Goal: Information Seeking & Learning: Find specific fact

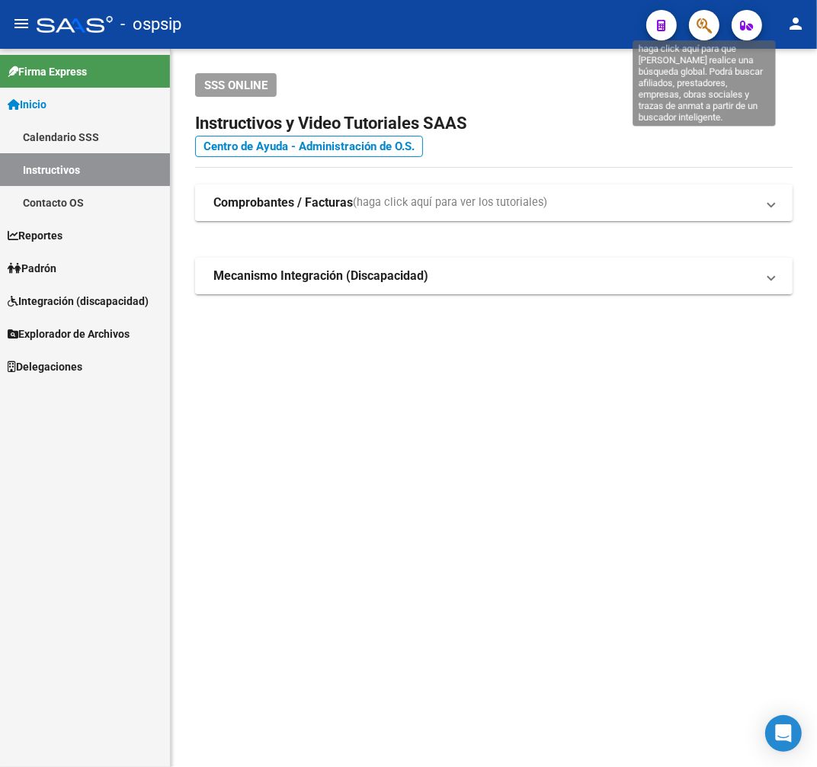
click at [706, 32] on icon "button" at bounding box center [704, 26] width 15 height 18
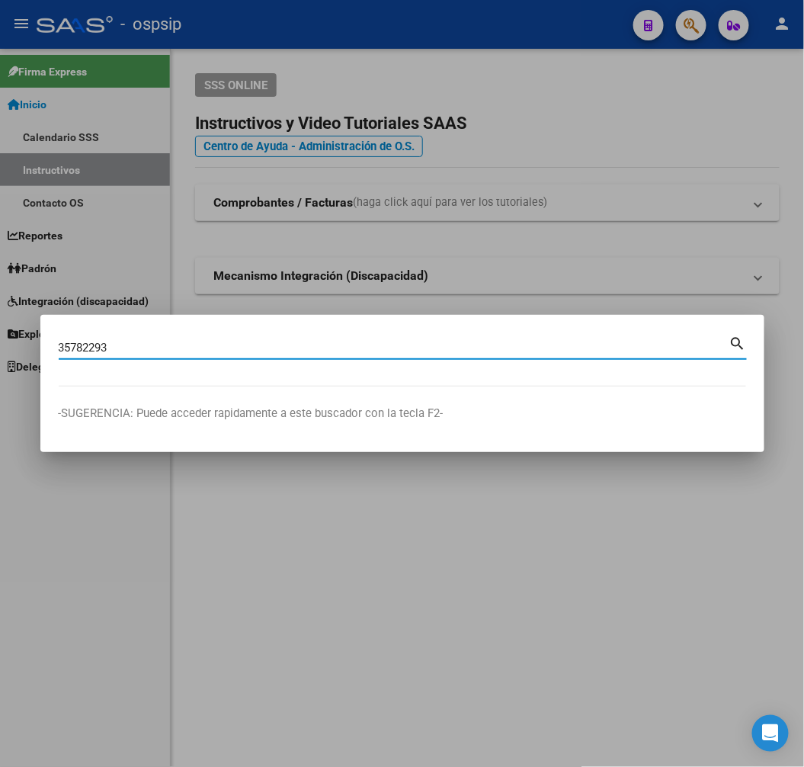
type input "35782293"
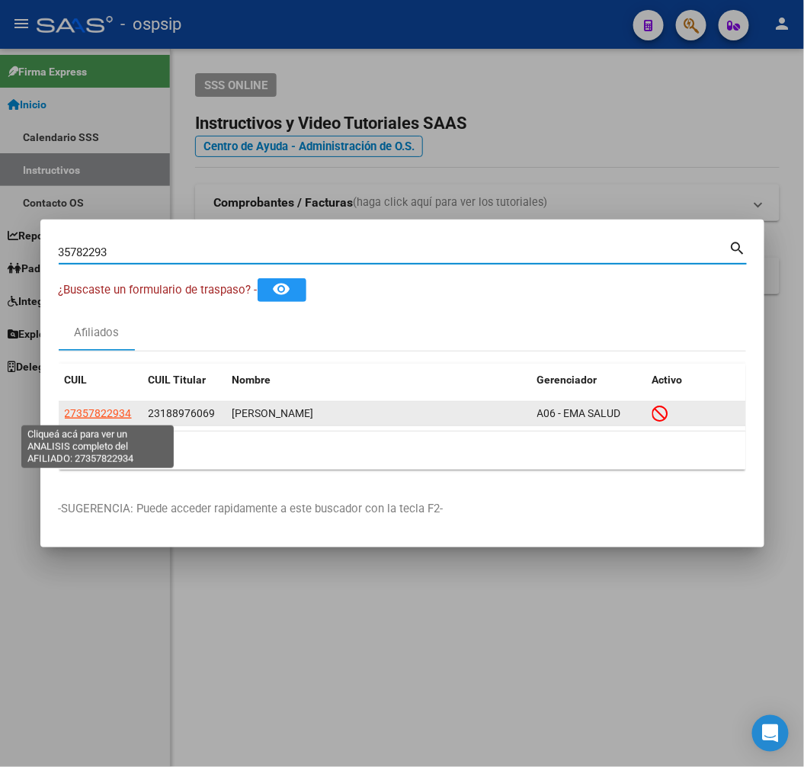
click at [86, 408] on span "27357822934" at bounding box center [98, 413] width 67 height 12
type textarea "27357822934"
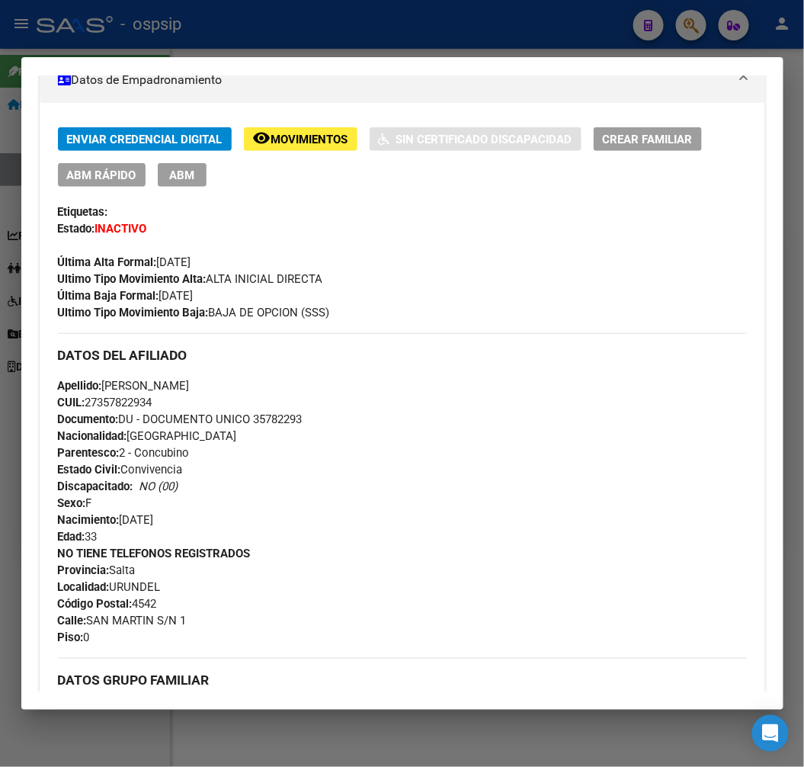
scroll to position [290, 0]
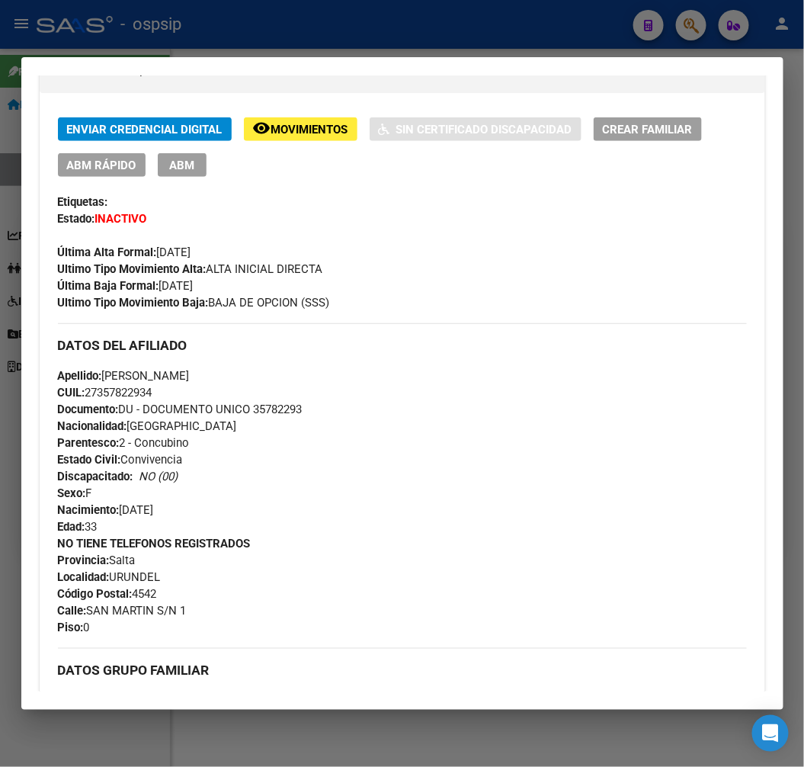
click at [276, 123] on span "Movimientos" at bounding box center [309, 130] width 77 height 14
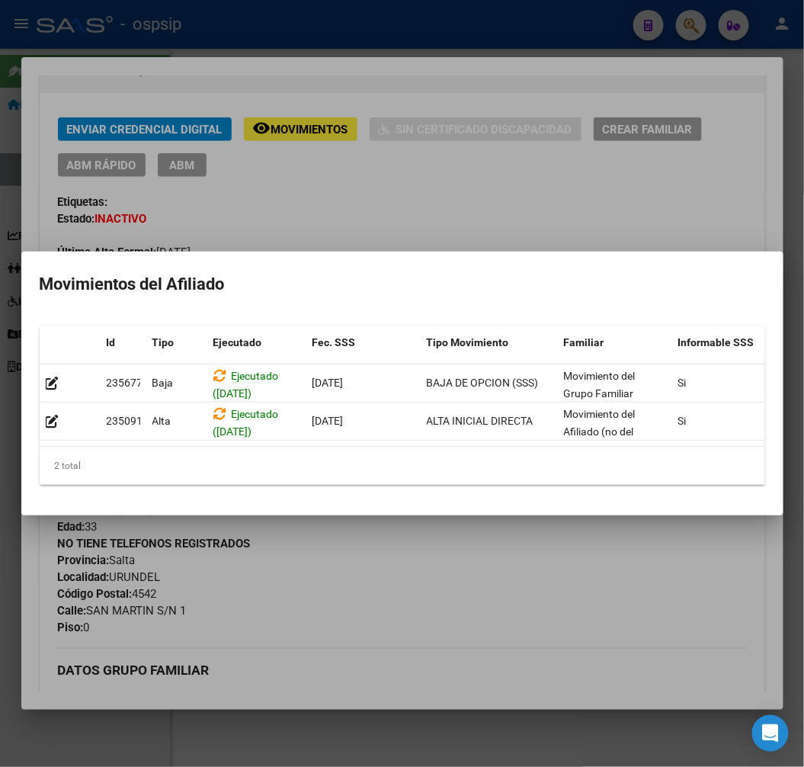
click at [451, 596] on div at bounding box center [402, 383] width 804 height 767
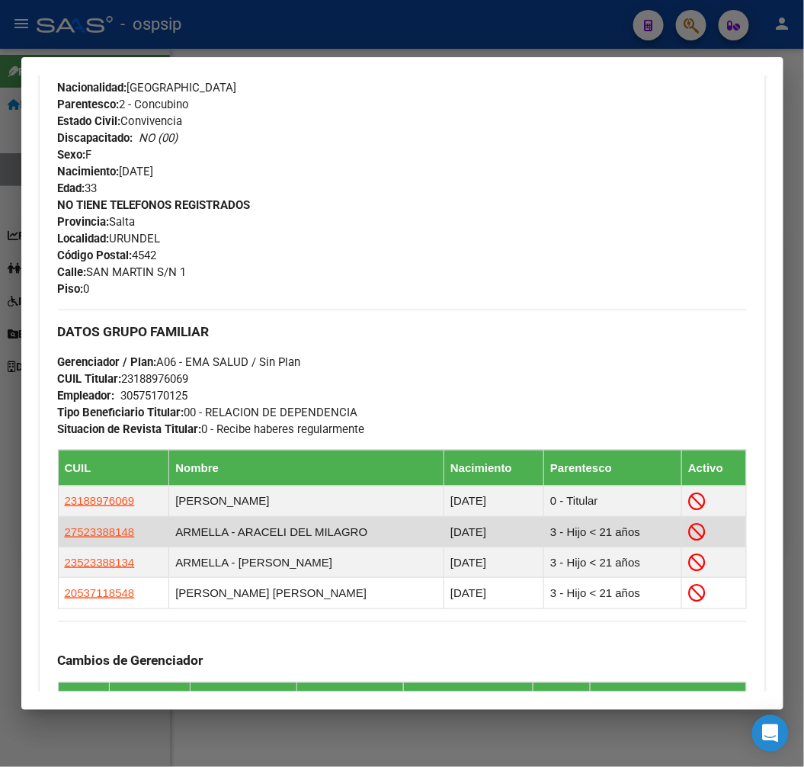
scroll to position [1215, 0]
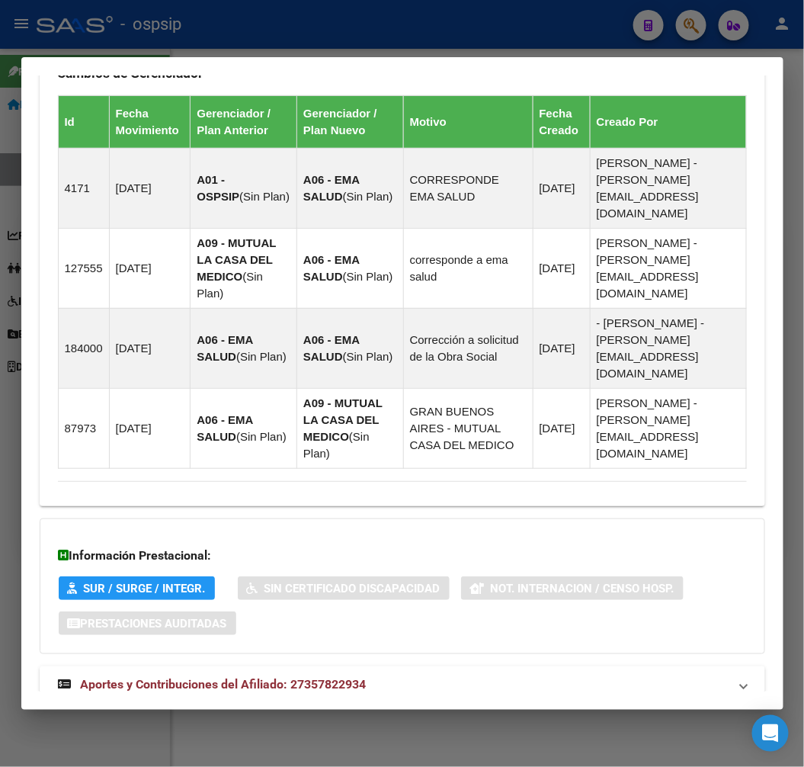
click at [501, 719] on mat-expansion-panel-header "Aportes y Contribuciones del Titular: 23188976069" at bounding box center [403, 737] width 726 height 37
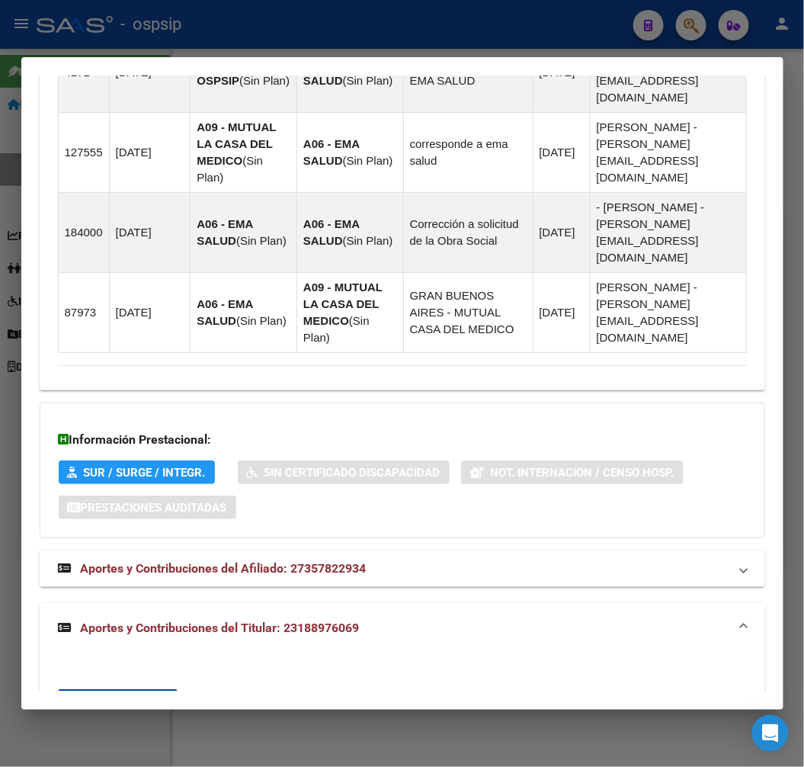
scroll to position [1290, 0]
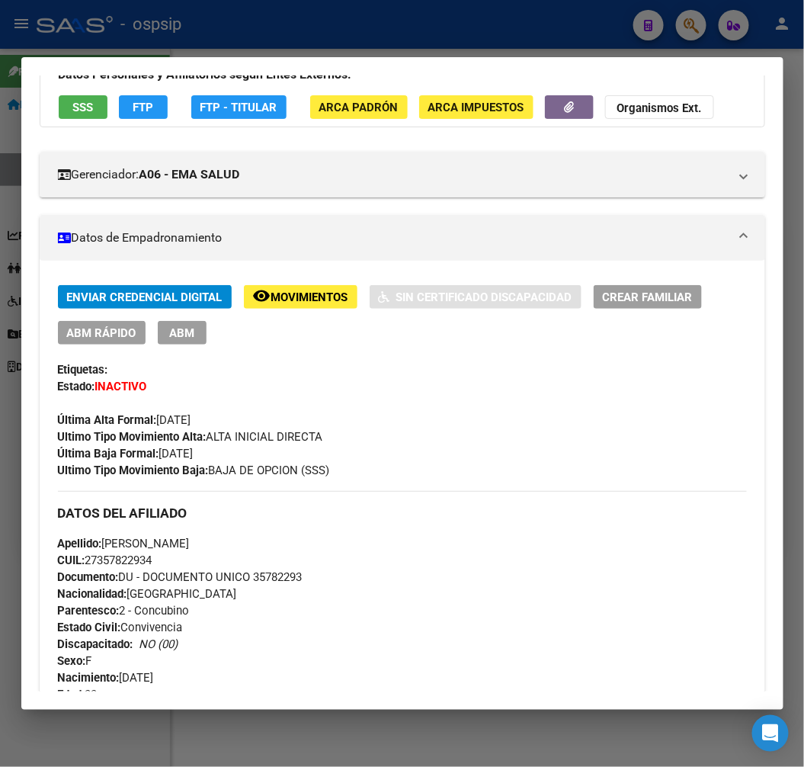
scroll to position [0, 0]
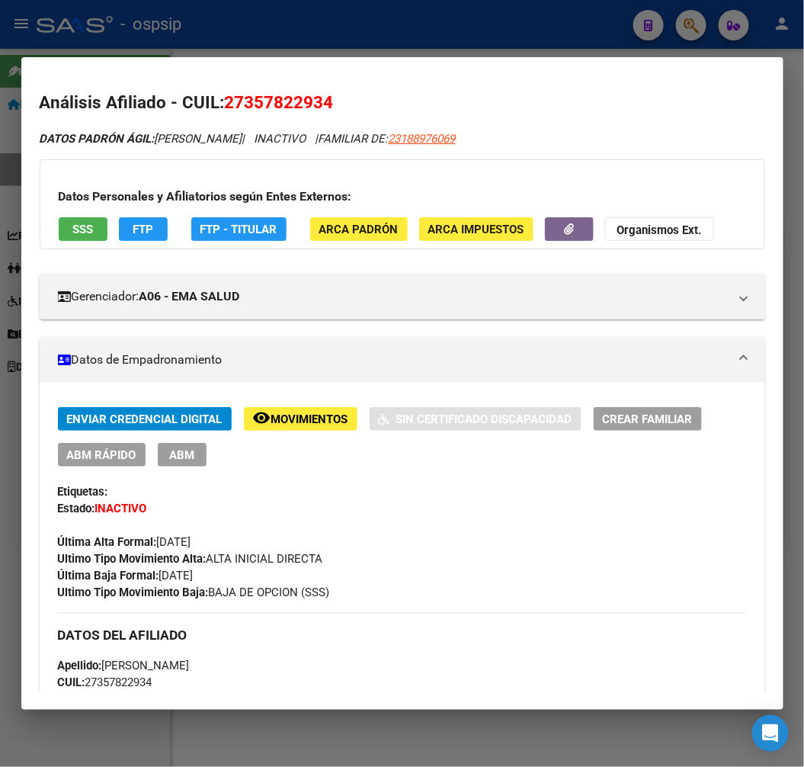
click at [146, 229] on span "FTP" at bounding box center [143, 230] width 21 height 14
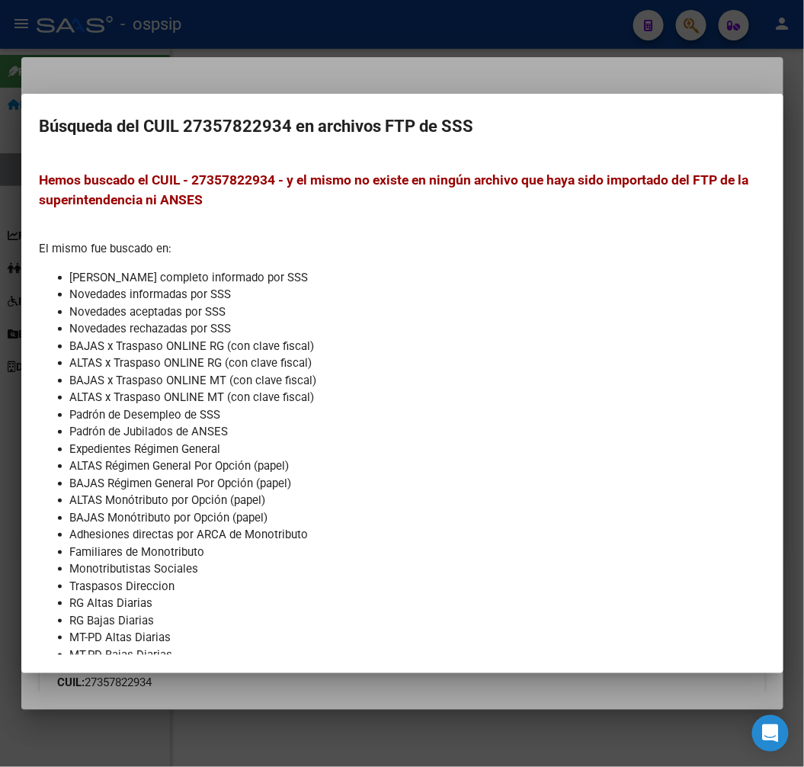
click at [363, 56] on div at bounding box center [402, 383] width 804 height 767
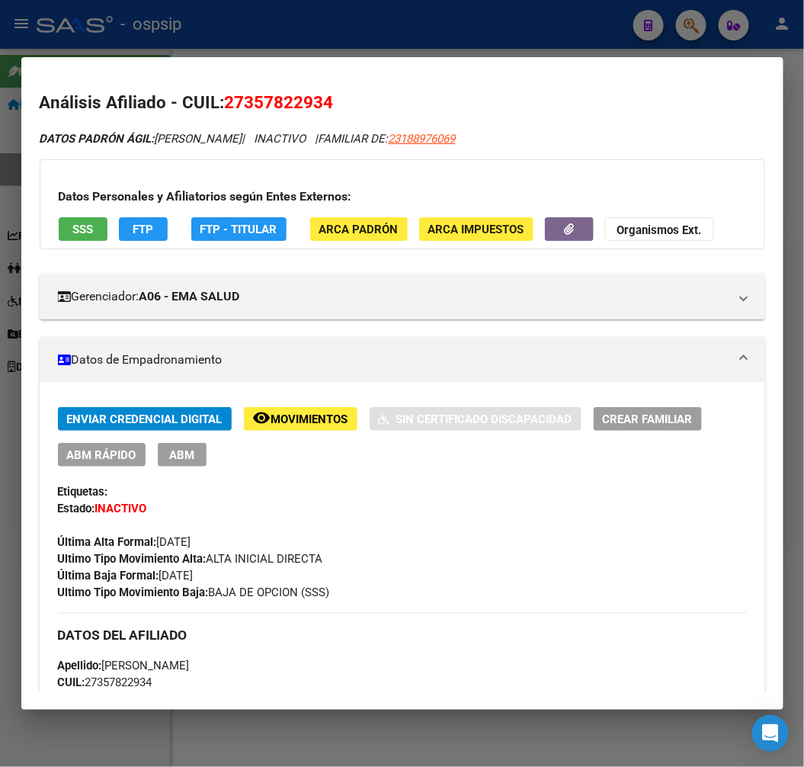
click at [255, 232] on span "FTP - Titular" at bounding box center [238, 230] width 77 height 14
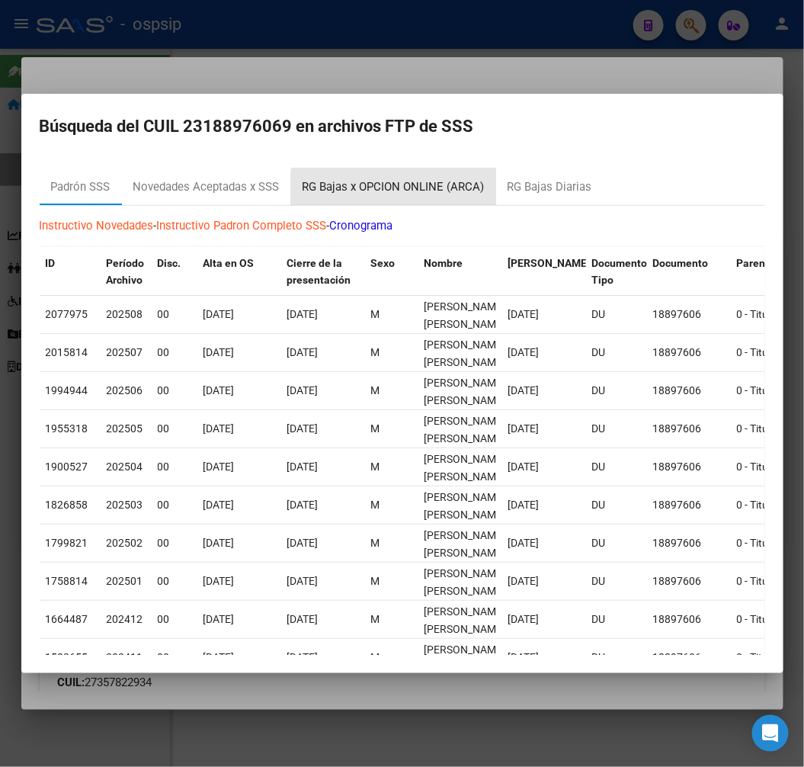
click at [443, 194] on div "RG Bajas x OPCION ONLINE (ARCA)" at bounding box center [394, 187] width 182 height 18
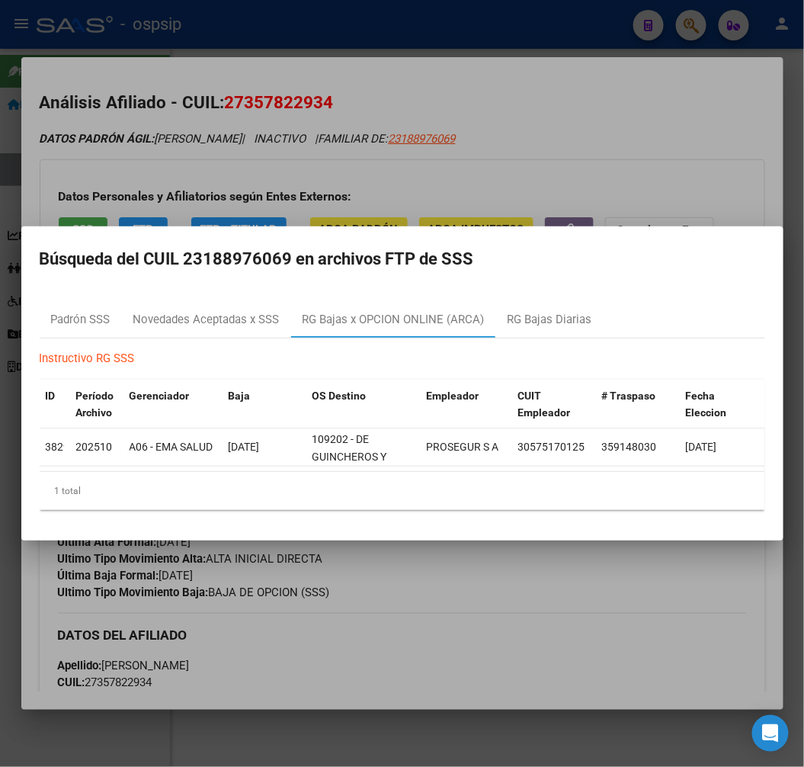
click at [505, 594] on div at bounding box center [402, 383] width 804 height 767
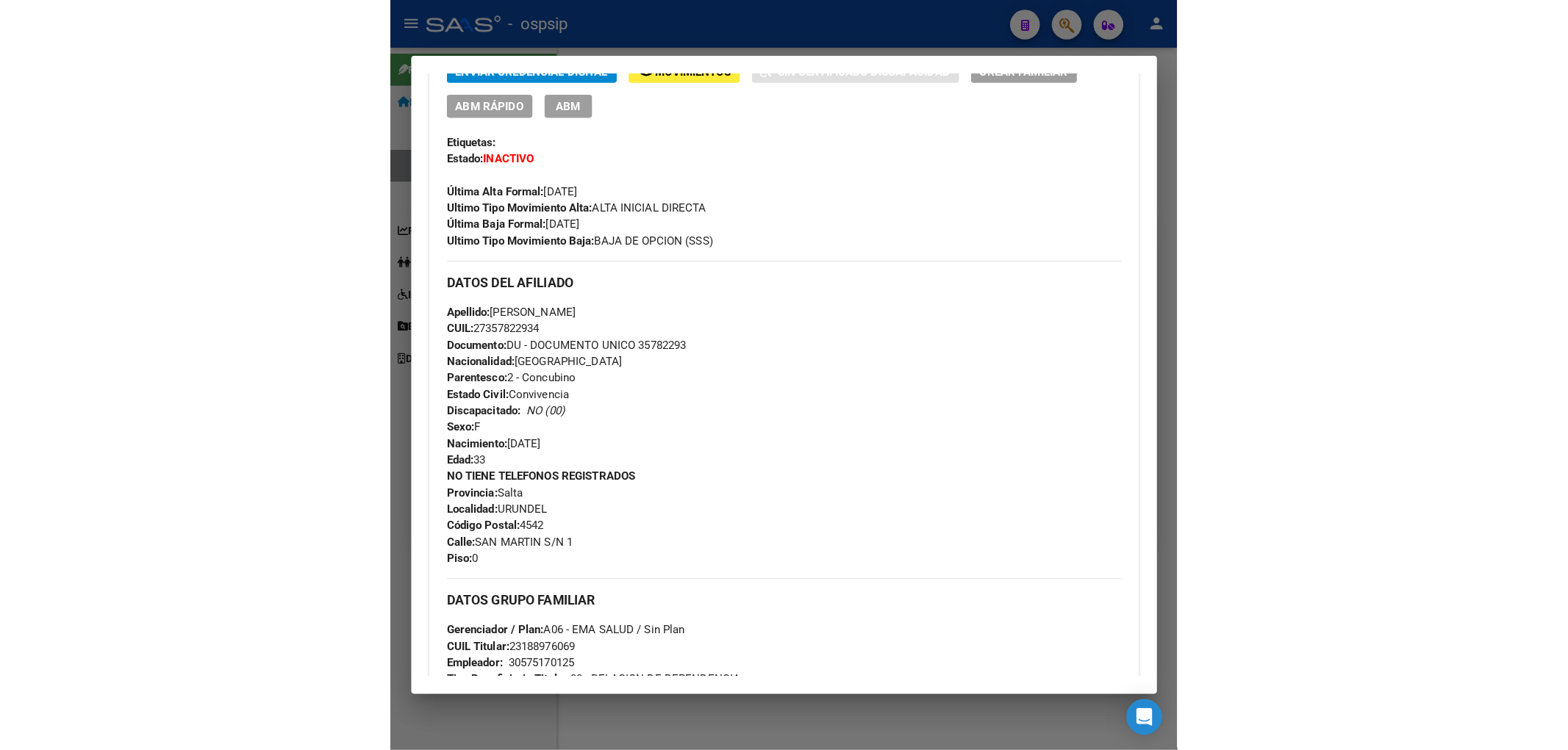
scroll to position [326, 0]
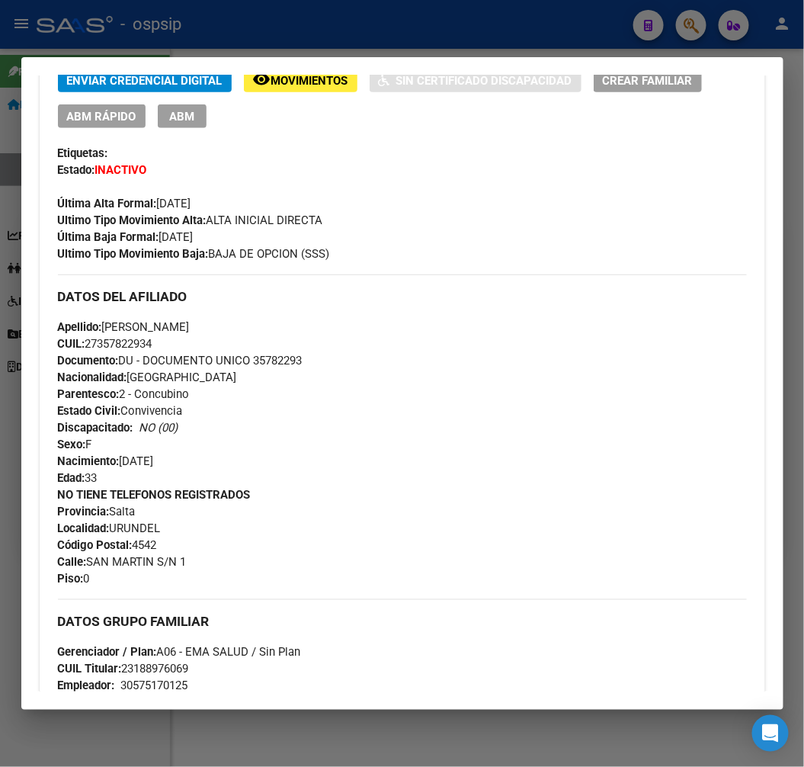
click at [359, 42] on div at bounding box center [402, 383] width 804 height 767
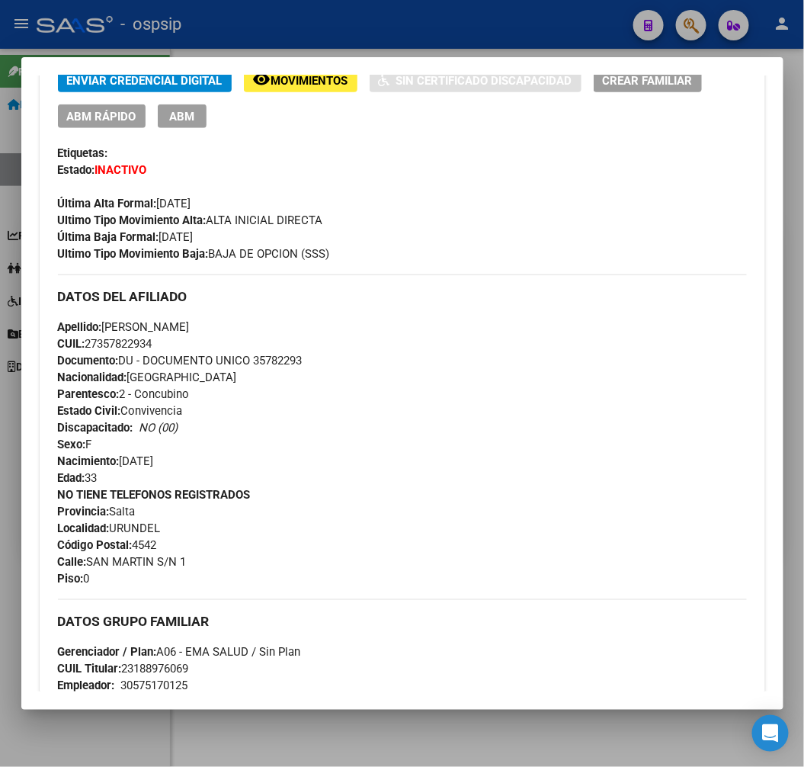
click at [361, 40] on div at bounding box center [402, 383] width 804 height 767
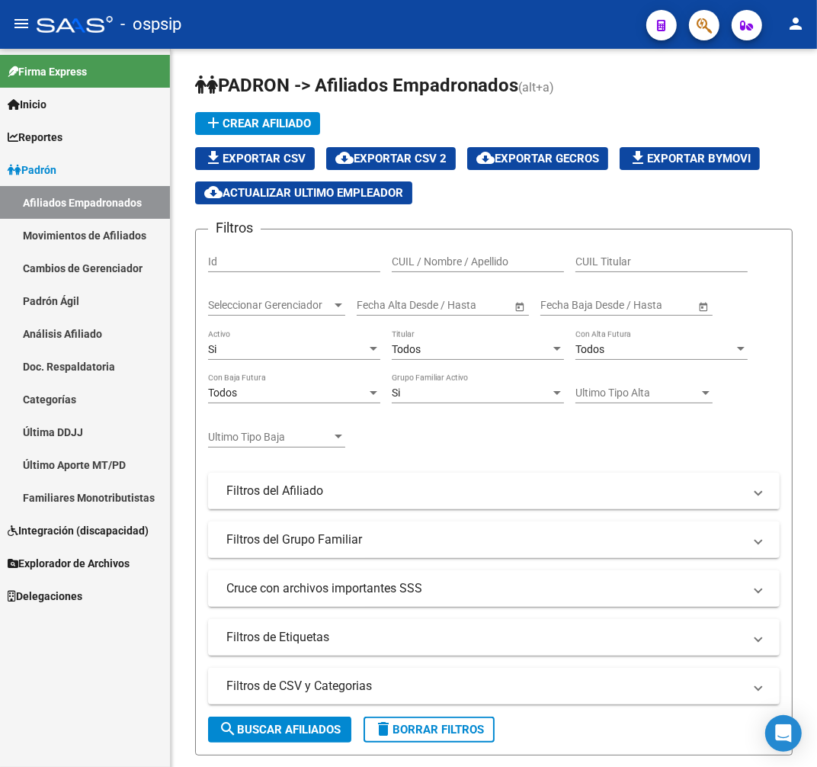
click at [694, 24] on button "button" at bounding box center [704, 25] width 30 height 30
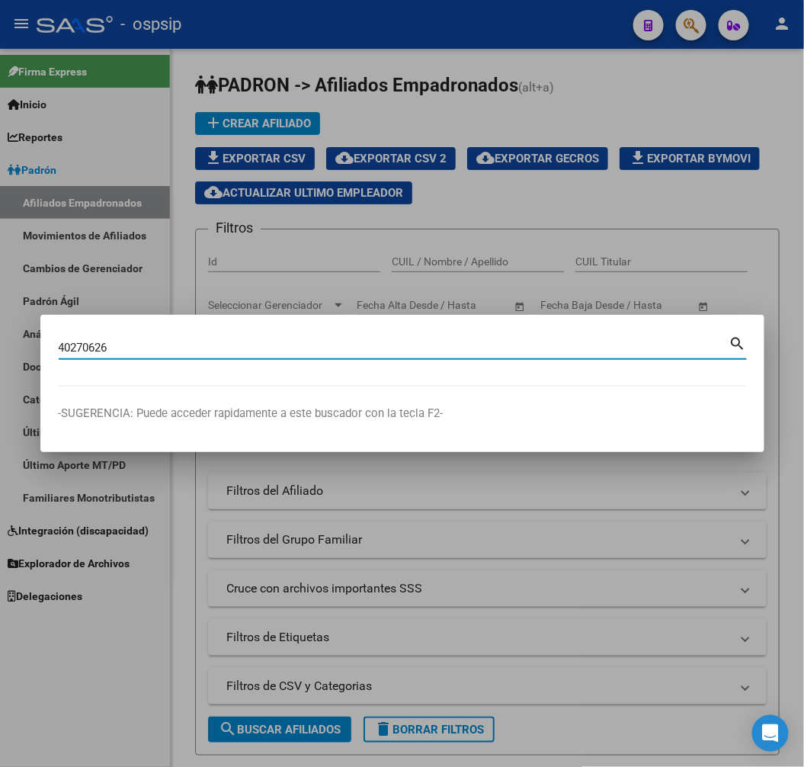
type input "40270626"
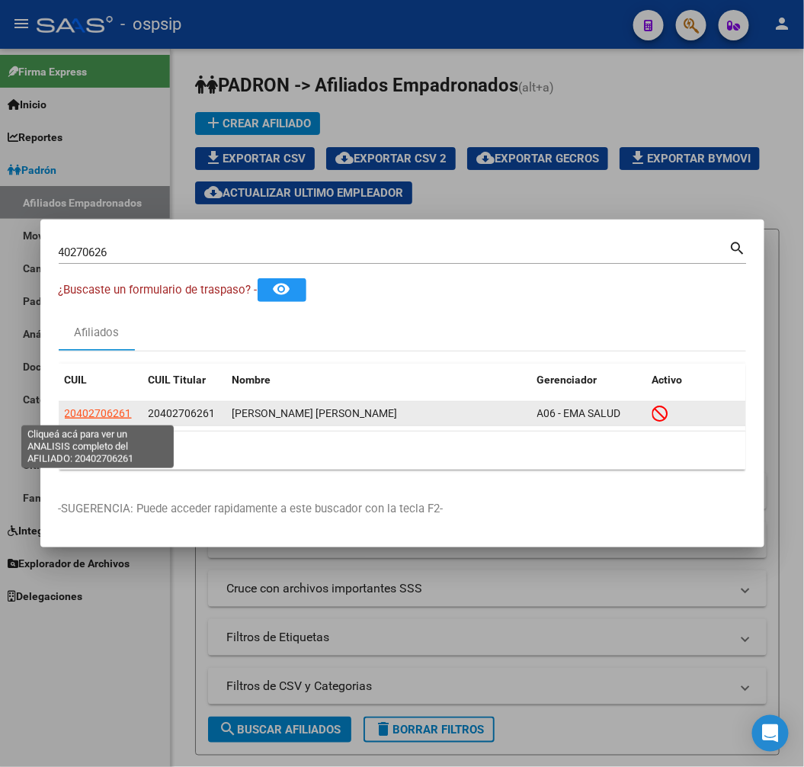
click at [85, 407] on span "20402706261" at bounding box center [98, 413] width 67 height 12
type textarea "20402706261"
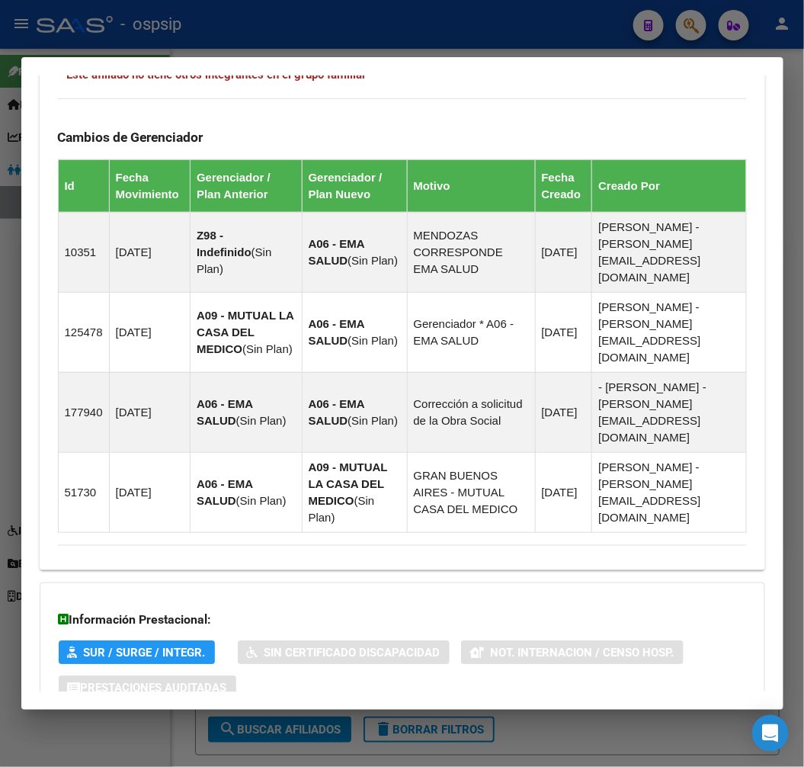
scroll to position [1086, 0]
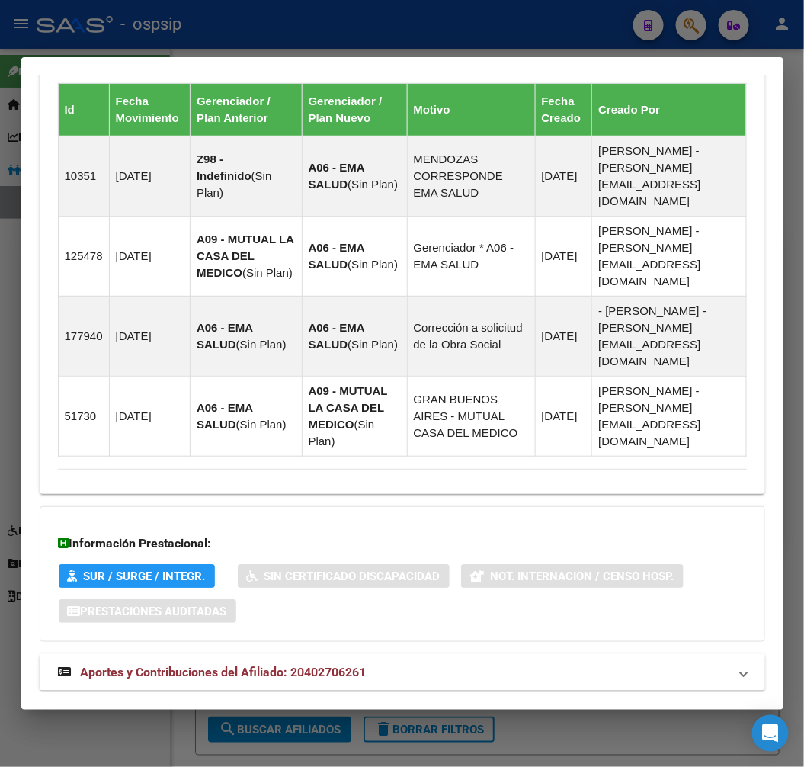
drag, startPoint x: 479, startPoint y: 657, endPoint x: 493, endPoint y: 593, distance: 65.6
click at [479, 654] on mat-expansion-panel-header "Aportes y Contribuciones del Afiliado: 20402706261" at bounding box center [403, 672] width 726 height 37
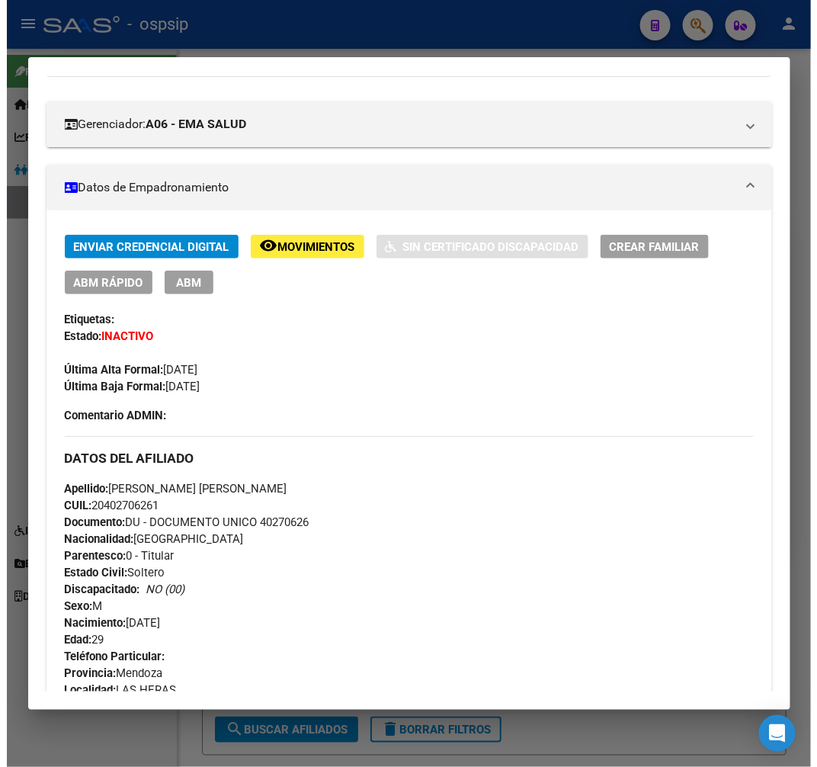
scroll to position [146, 0]
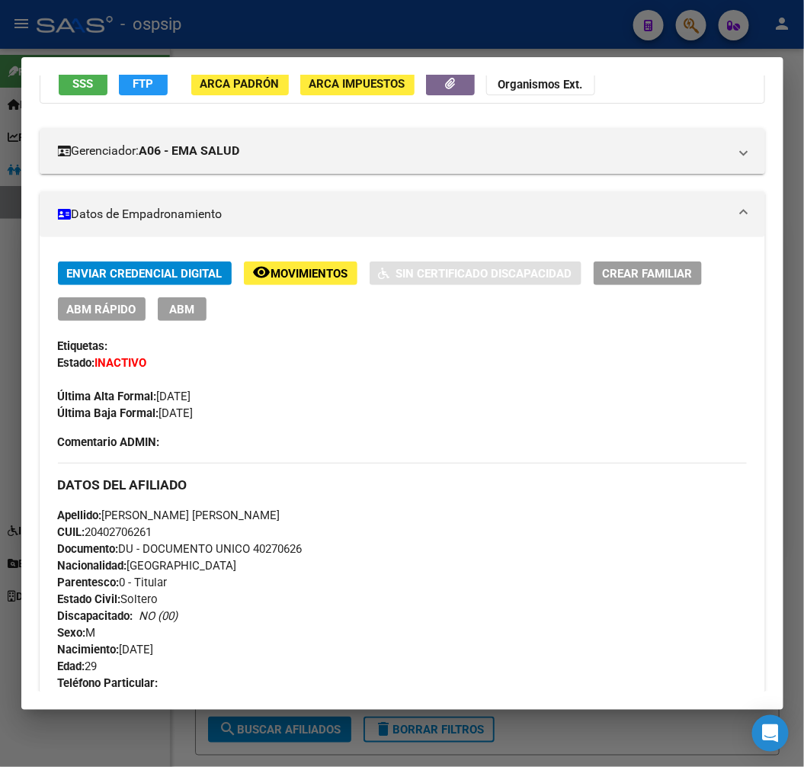
drag, startPoint x: 315, startPoint y: 556, endPoint x: 249, endPoint y: 553, distance: 65.6
click at [249, 553] on div "Apellido: [PERSON_NAME] [PERSON_NAME] CUIL: 20402706261 Documento: DU - DOCUMEN…" at bounding box center [402, 591] width 689 height 168
copy span "40270626"
click at [221, 29] on div at bounding box center [402, 383] width 804 height 767
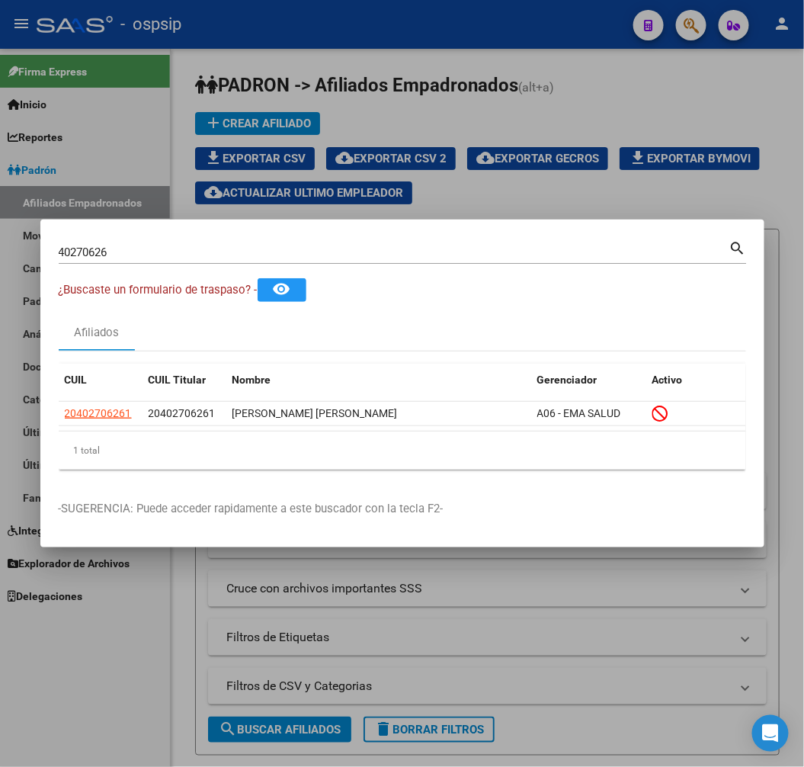
drag, startPoint x: 401, startPoint y: 71, endPoint x: 323, endPoint y: 2, distance: 103.7
click at [391, 66] on div at bounding box center [402, 383] width 804 height 767
